Goal: Navigation & Orientation: Understand site structure

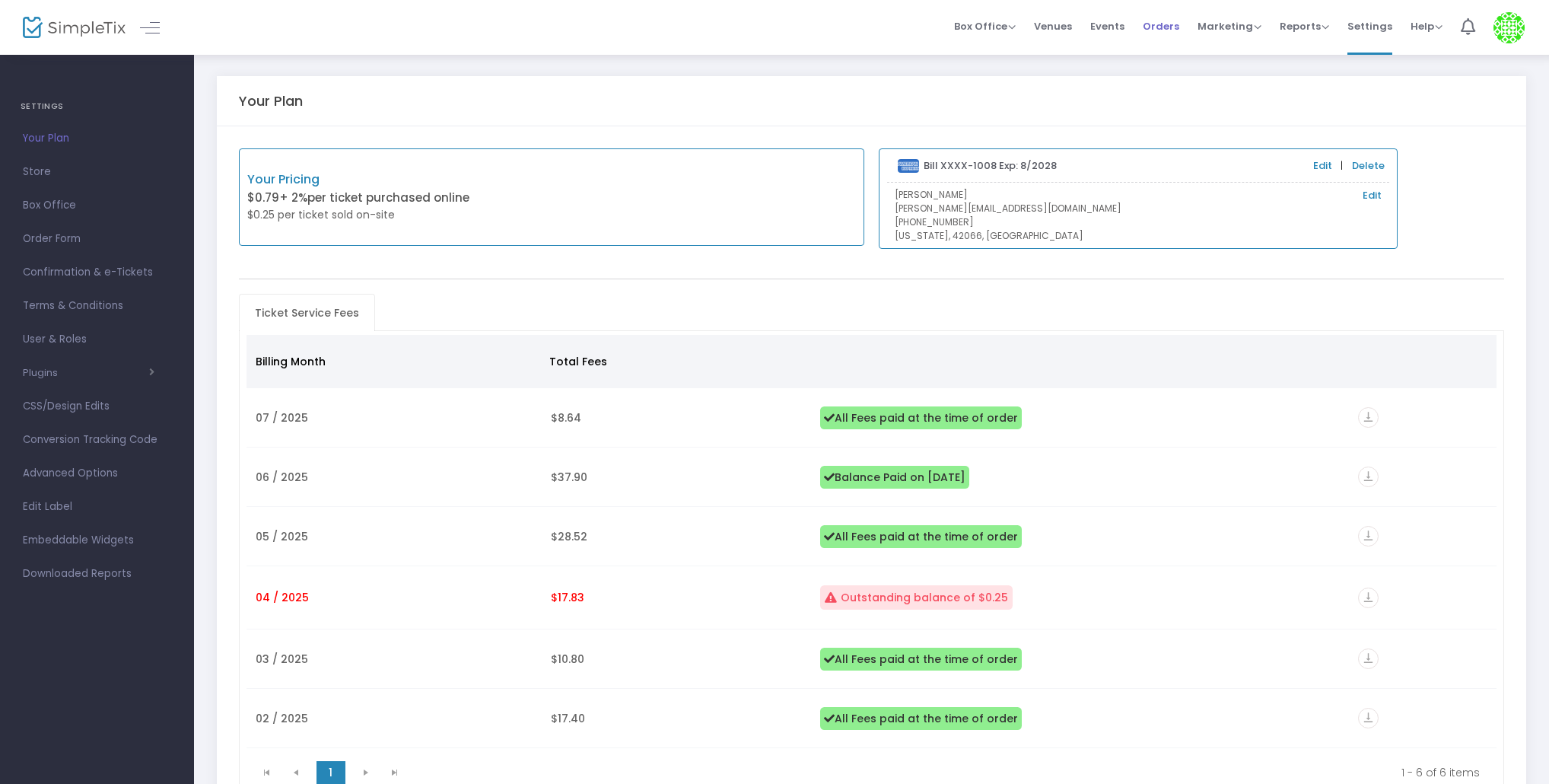
click at [1150, 38] on span "Orders" at bounding box center [1162, 26] width 37 height 39
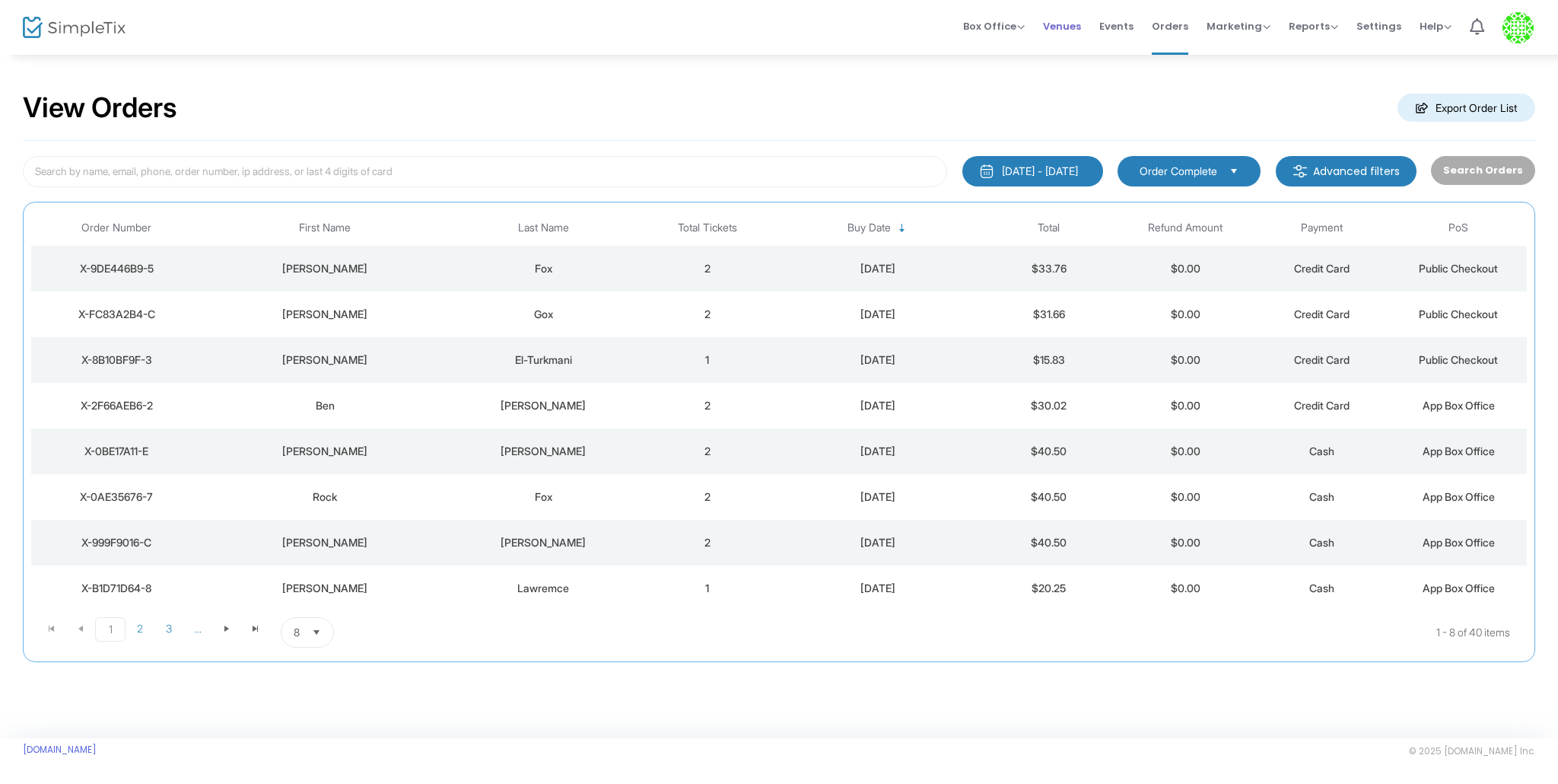
click at [1081, 35] on span "Venues" at bounding box center [1061, 26] width 38 height 39
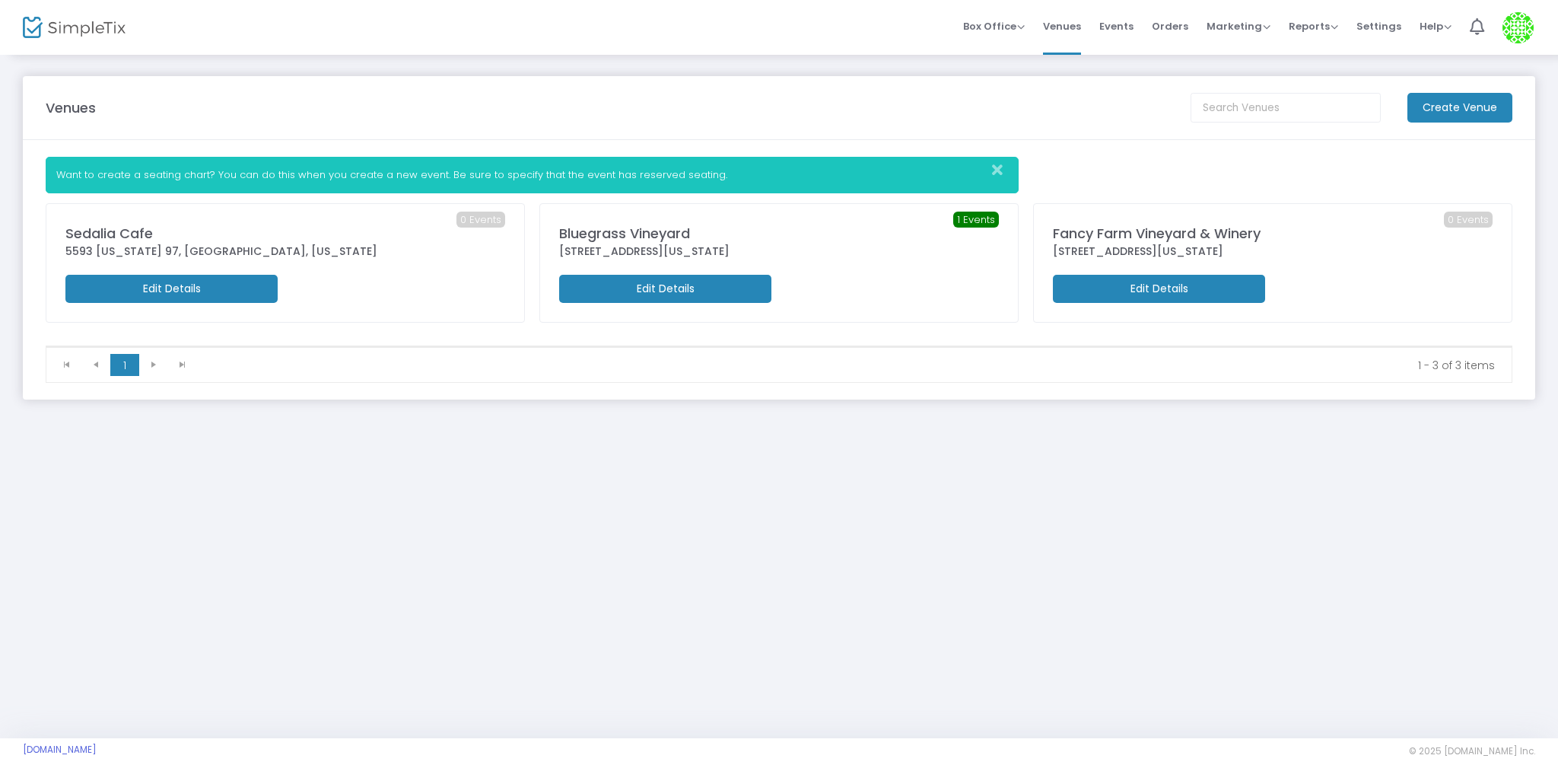
click at [1120, 41] on span "Events" at bounding box center [1116, 26] width 34 height 39
